Goal: Information Seeking & Learning: Check status

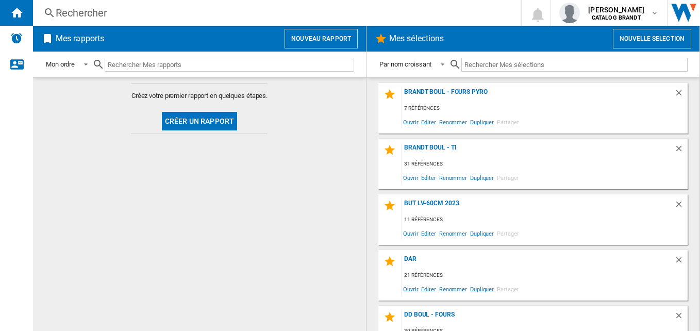
click at [129, 10] on div "Rechercher" at bounding box center [275, 13] width 438 height 14
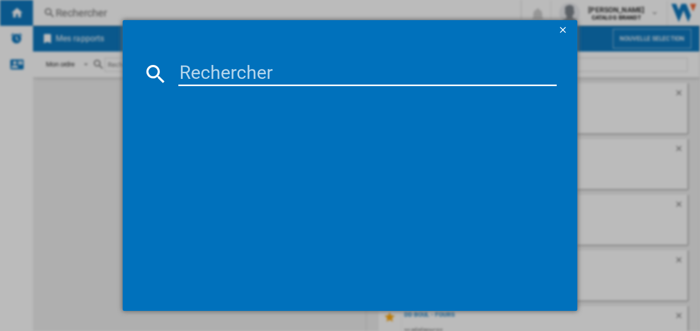
click at [232, 73] on input at bounding box center [367, 73] width 379 height 25
type input "dpi7535b"
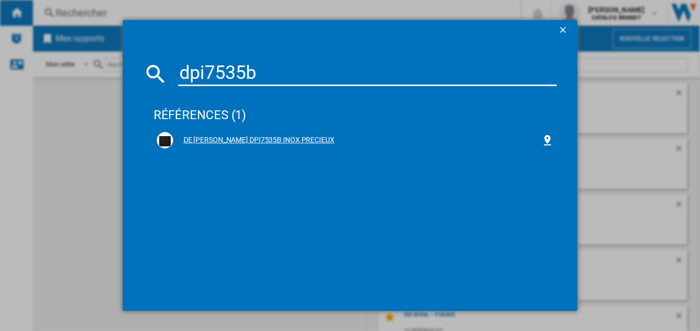
click at [236, 143] on div "DE [PERSON_NAME] DPI7535B INOX PRECIEUX" at bounding box center [357, 140] width 369 height 10
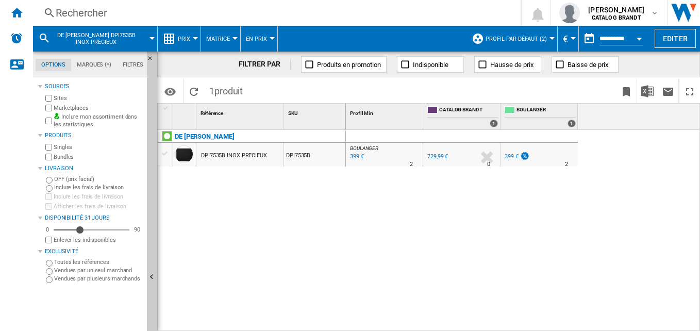
click at [178, 50] on button "Prix" at bounding box center [187, 39] width 18 height 26
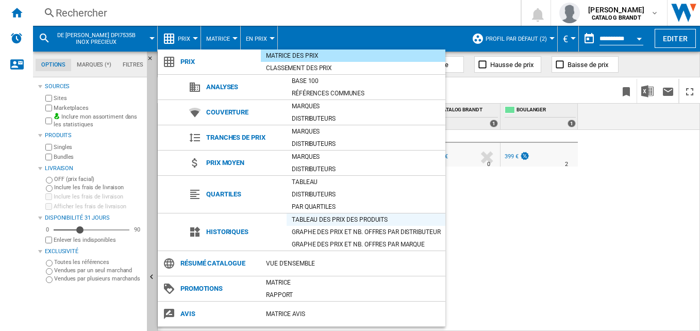
click at [336, 220] on div "Tableau des prix des produits" at bounding box center [366, 220] width 159 height 10
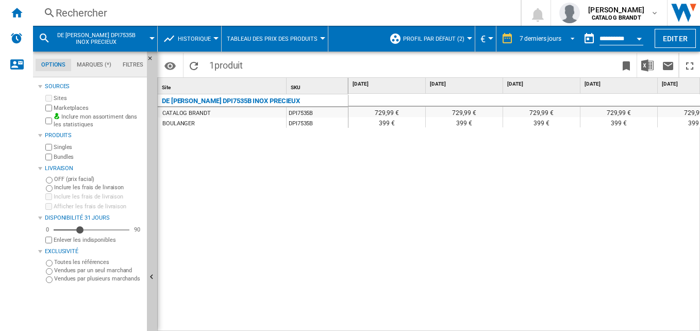
click at [543, 35] on div "7 derniers jours" at bounding box center [541, 38] width 42 height 7
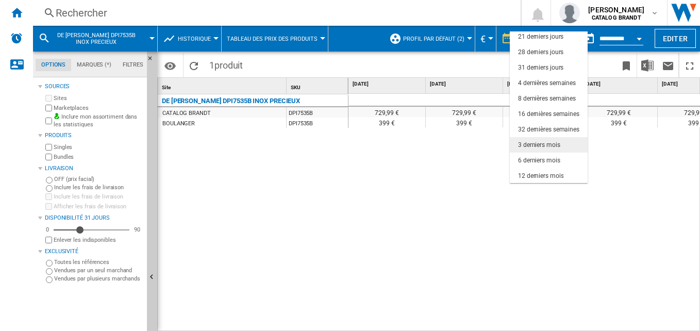
scroll to position [65, 0]
click at [524, 159] on div "729,99 € 729,99 € 729,99 € 729,99 € 729,99 € 729,99 € 729,99 € 729,99 € 399 € 3…" at bounding box center [525, 213] width 352 height 238
